Goal: Navigation & Orientation: Find specific page/section

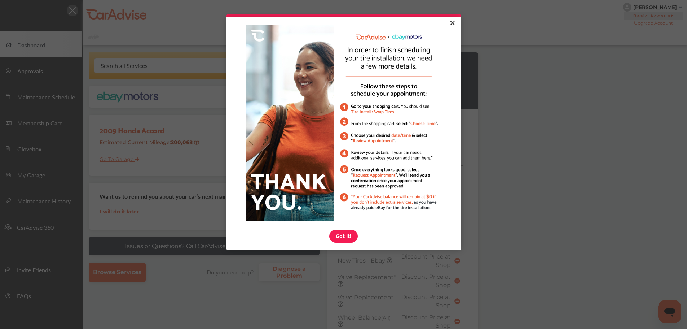
click at [454, 21] on link "×" at bounding box center [452, 23] width 13 height 13
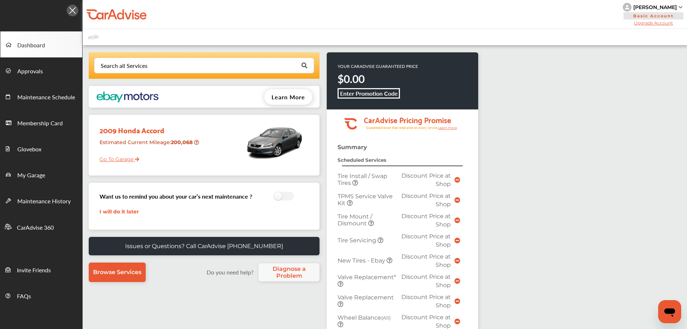
click at [130, 161] on link "Go To Garage" at bounding box center [116, 157] width 45 height 14
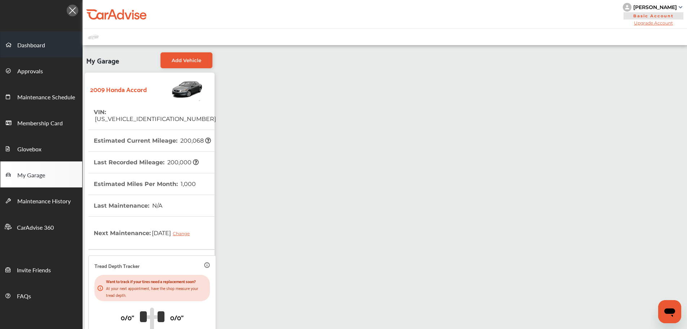
click at [31, 47] on span "Dashboard" at bounding box center [31, 45] width 28 height 9
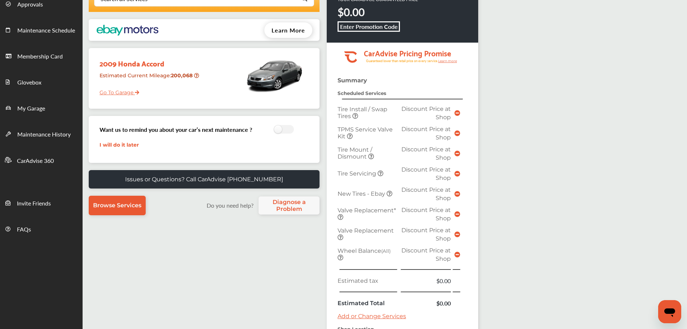
scroll to position [181, 0]
